Goal: Find specific page/section: Find specific page/section

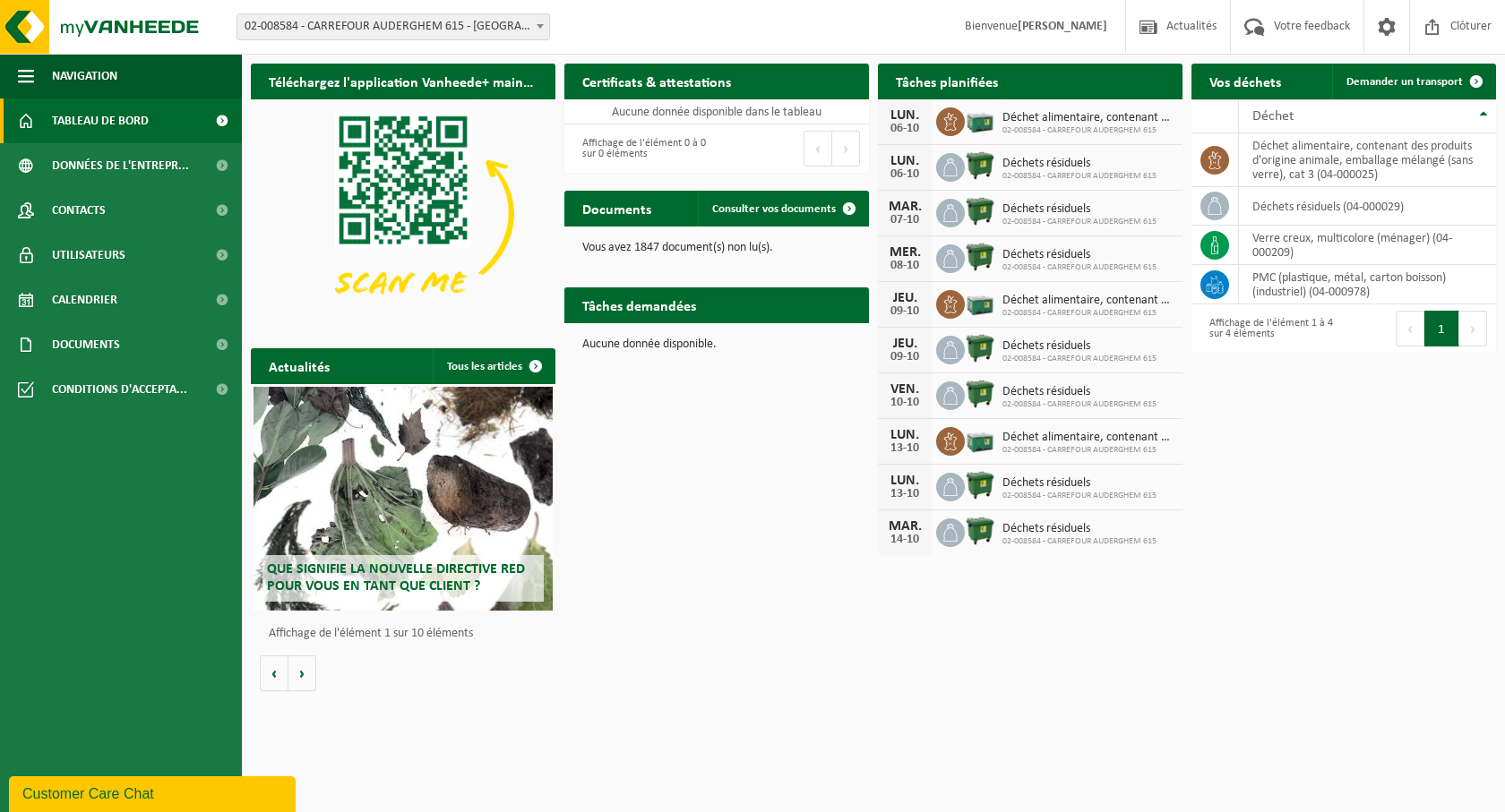
click at [84, 293] on span "Calendrier" at bounding box center [84, 300] width 65 height 45
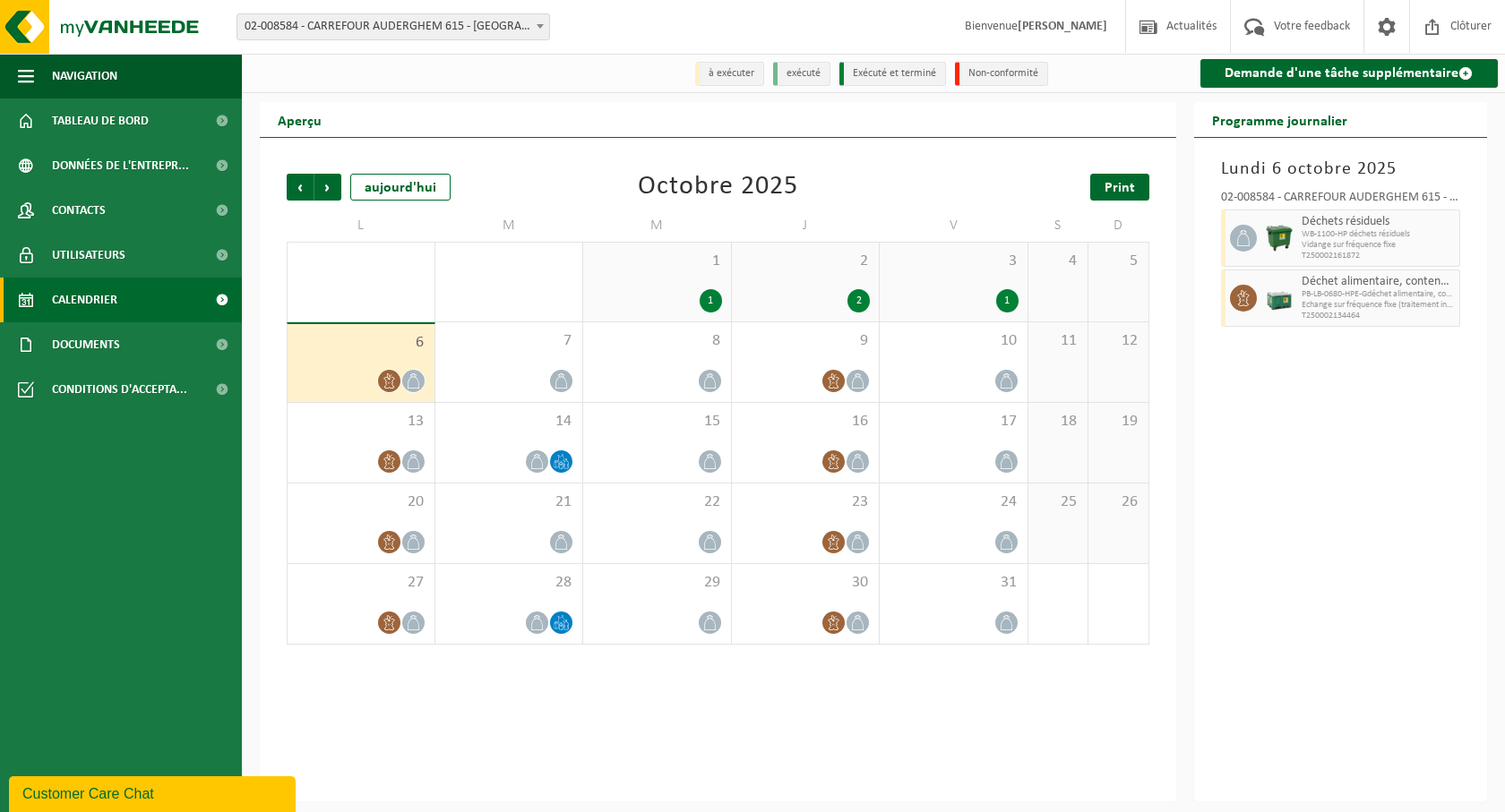
click at [1109, 190] on span "Print" at bounding box center [1119, 187] width 30 height 15
click at [330, 186] on span "Suivant" at bounding box center [328, 187] width 27 height 27
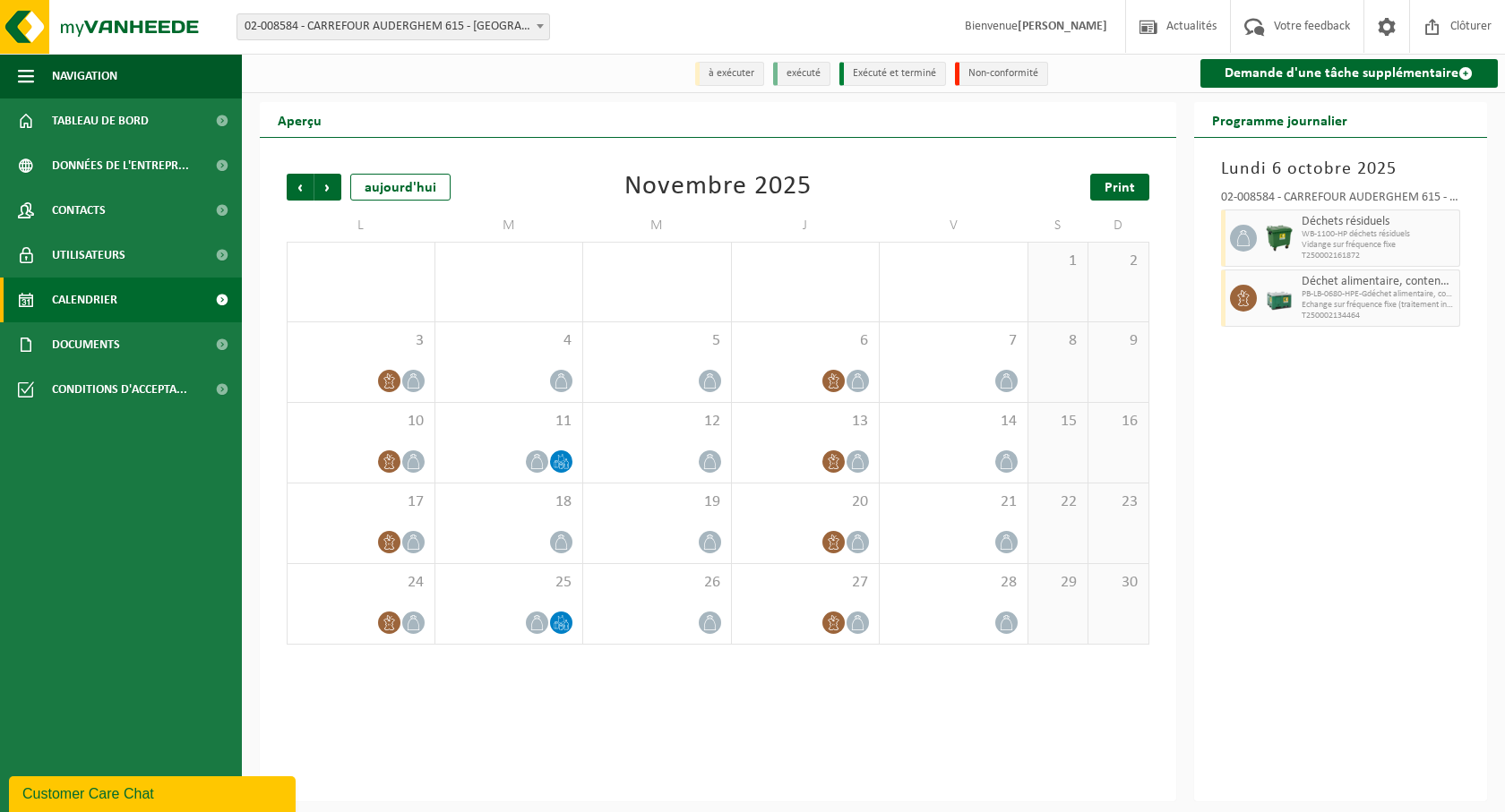
click at [1128, 189] on span "Print" at bounding box center [1119, 187] width 30 height 15
click at [1133, 191] on span "Print" at bounding box center [1119, 187] width 30 height 15
